Goal: Complete application form

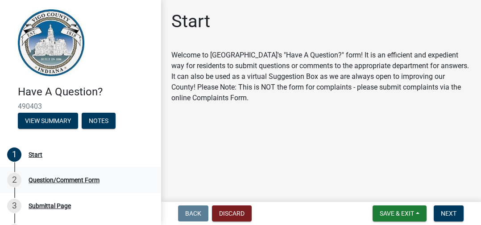
click at [88, 186] on div "2 Question/Comment Form" at bounding box center [76, 180] width 139 height 14
click at [32, 155] on div "Start" at bounding box center [36, 155] width 14 height 6
click at [80, 156] on div "1 Start" at bounding box center [76, 155] width 139 height 14
click at [34, 155] on div "Start" at bounding box center [36, 155] width 14 height 6
click at [453, 218] on button "Next" at bounding box center [448, 214] width 30 height 16
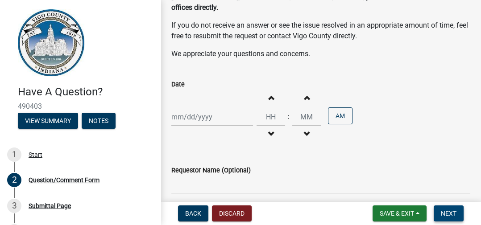
scroll to position [188, 0]
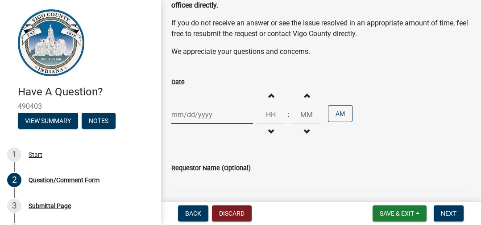
click at [188, 106] on div at bounding box center [212, 115] width 82 height 18
select select "10"
select select "2025"
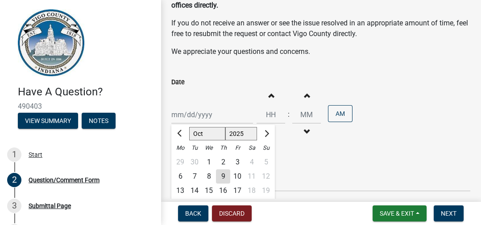
click at [223, 169] on div "9" at bounding box center [223, 176] width 14 height 14
type input "10/09/2025"
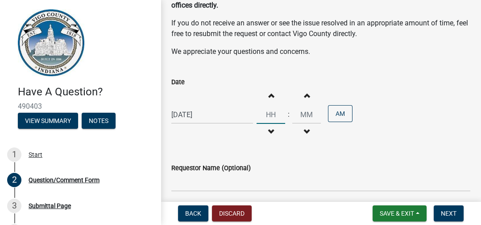
click at [273, 107] on input "Hours" at bounding box center [270, 115] width 29 height 18
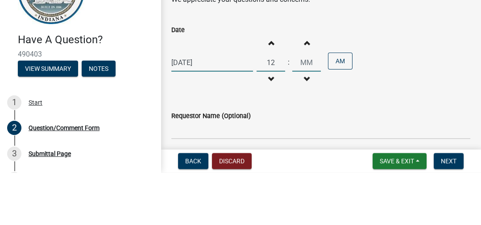
type input "12"
click at [312, 108] on input "Minutes" at bounding box center [306, 115] width 29 height 18
type input "26"
click at [341, 106] on button "AM" at bounding box center [340, 113] width 25 height 17
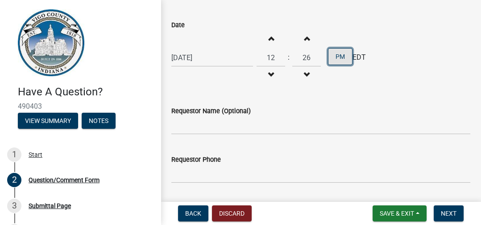
scroll to position [257, 0]
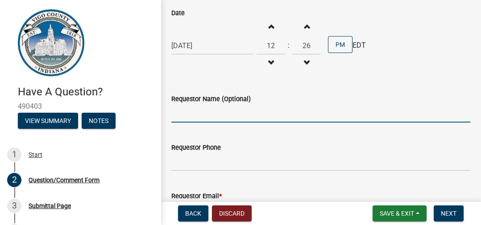
click at [218, 104] on input "Requestor Name (Optional)" at bounding box center [320, 113] width 299 height 18
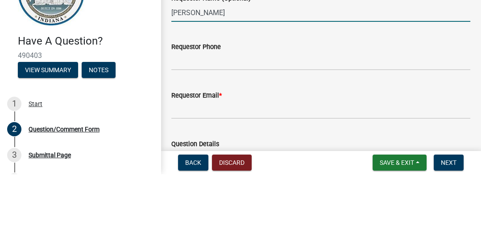
scroll to position [308, 0]
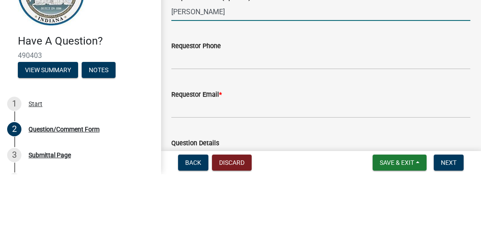
type input "Ann Carlisle"
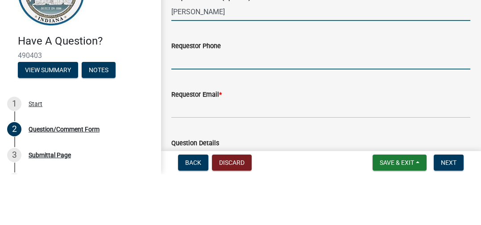
click at [208, 102] on input "Requestor Phone" at bounding box center [320, 111] width 299 height 18
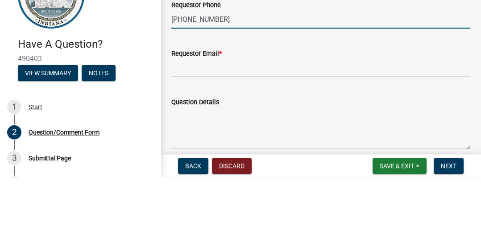
scroll to position [352, 0]
type input "812-251-4640"
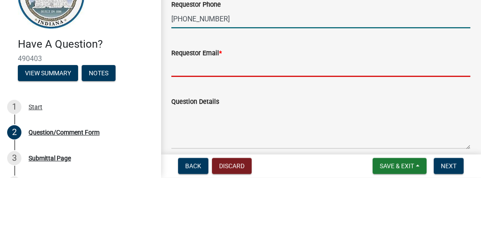
click at [204, 106] on input "Requestor Email *" at bounding box center [320, 115] width 299 height 18
type input "anniesackrider@hotmail.com"
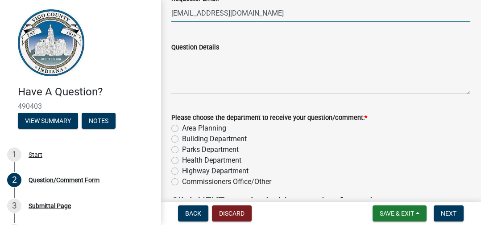
scroll to position [455, 0]
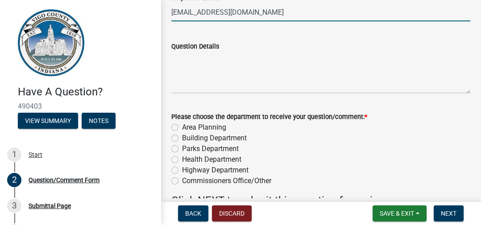
click at [182, 165] on label "Highway Department" at bounding box center [215, 170] width 66 height 11
click at [182, 165] on input "Highway Department" at bounding box center [185, 168] width 6 height 6
radio input "true"
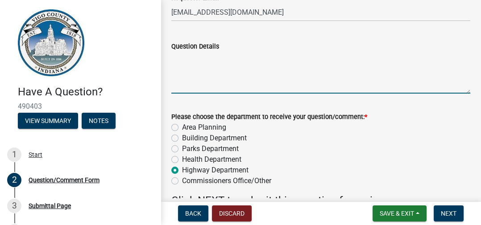
click at [187, 52] on textarea "Question Details" at bounding box center [320, 73] width 299 height 42
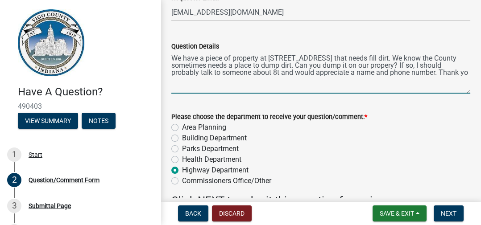
type textarea "We have a piece of property at 7073 S St Rd 63 that needs fill dirt. We know th…"
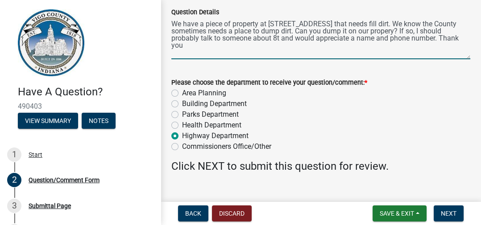
scroll to position [494, 0]
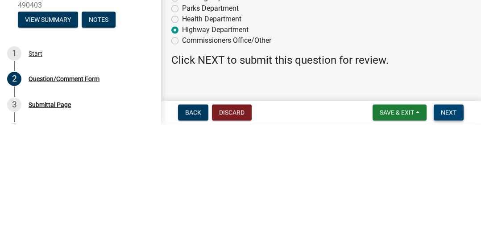
click at [448, 217] on span "Next" at bounding box center [448, 213] width 16 height 7
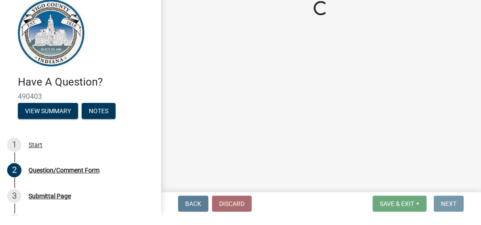
scroll to position [0, 0]
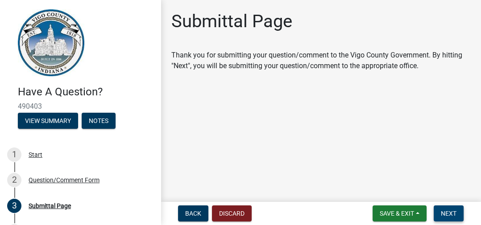
click at [448, 214] on span "Next" at bounding box center [448, 213] width 16 height 7
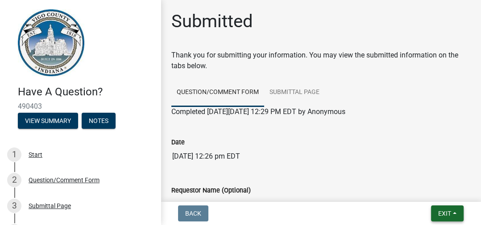
click at [451, 219] on button "Exit" at bounding box center [447, 214] width 33 height 16
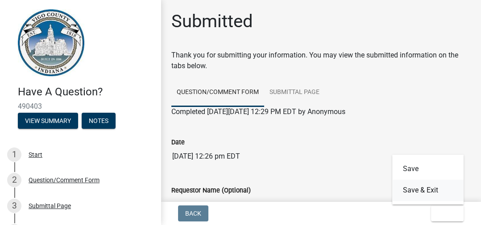
click at [426, 190] on button "Save & Exit" at bounding box center [427, 190] width 71 height 21
